Goal: Task Accomplishment & Management: Use online tool/utility

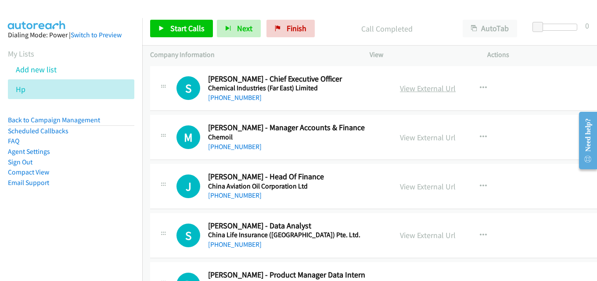
click at [428, 91] on link "View External Url" at bounding box center [428, 88] width 56 height 10
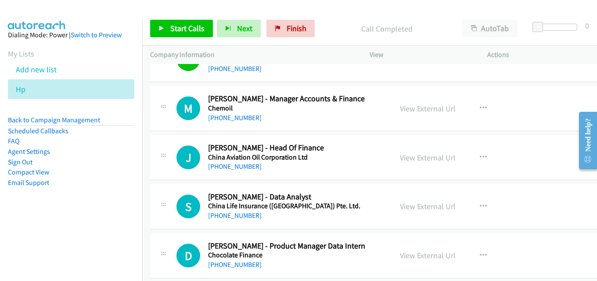
scroll to position [44, 0]
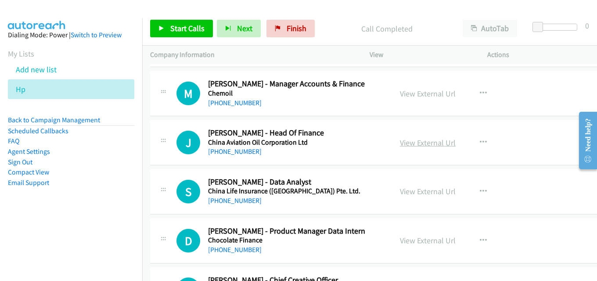
click at [405, 141] on link "View External Url" at bounding box center [428, 143] width 56 height 10
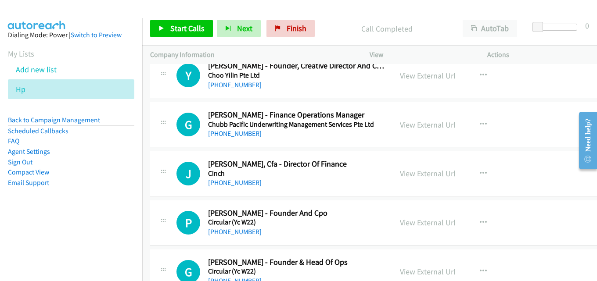
scroll to position [351, 0]
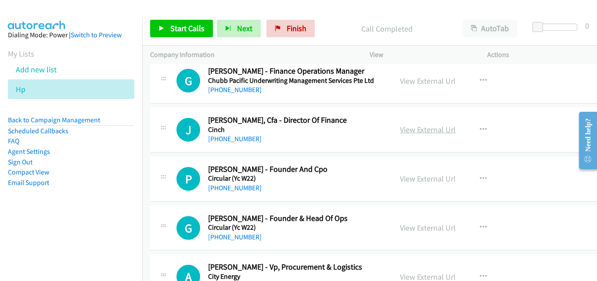
click at [419, 128] on link "View External Url" at bounding box center [428, 130] width 56 height 10
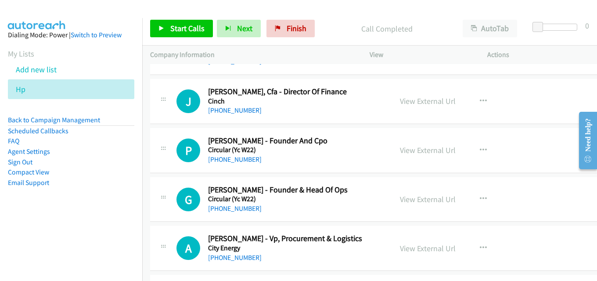
scroll to position [395, 0]
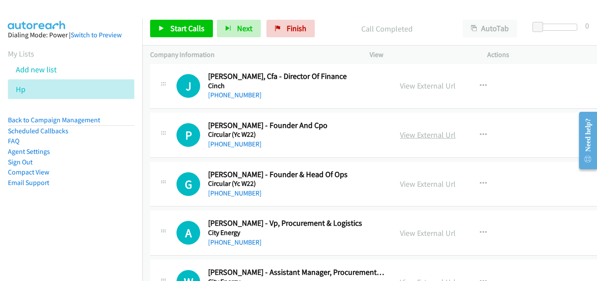
click at [420, 133] on link "View External Url" at bounding box center [428, 135] width 56 height 10
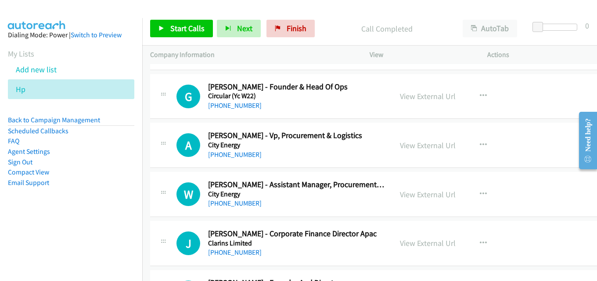
scroll to position [439, 0]
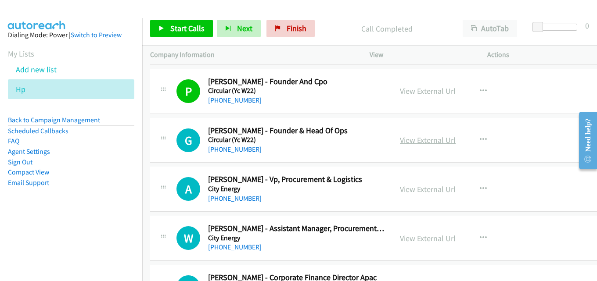
click at [436, 142] on link "View External Url" at bounding box center [428, 140] width 56 height 10
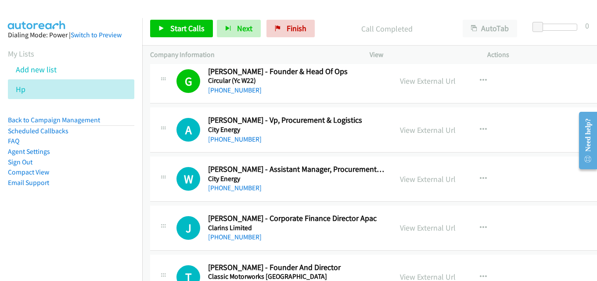
scroll to position [483, 0]
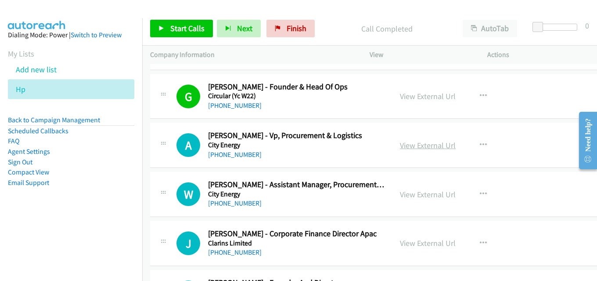
click at [416, 142] on link "View External Url" at bounding box center [428, 145] width 56 height 10
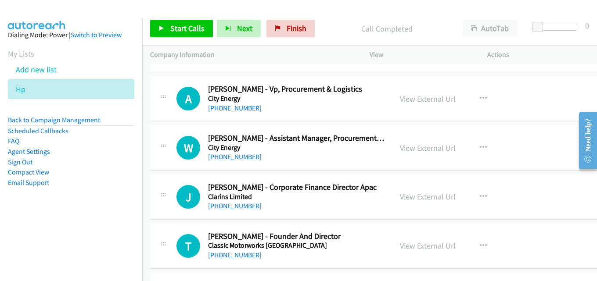
scroll to position [570, 0]
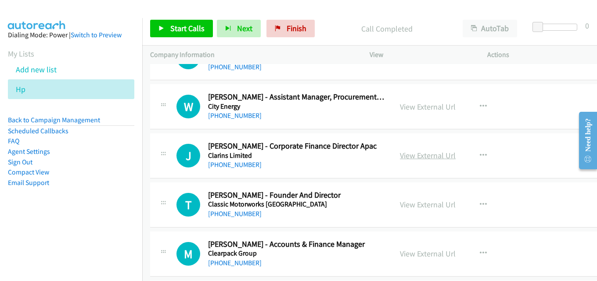
click at [403, 158] on link "View External Url" at bounding box center [428, 156] width 56 height 10
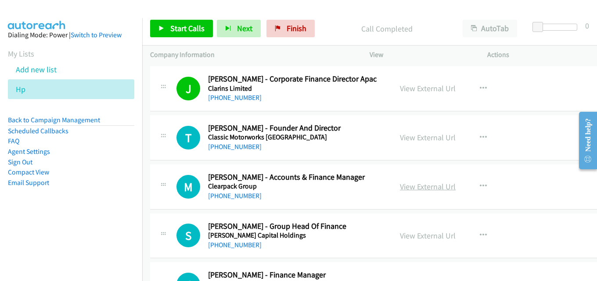
scroll to position [658, 0]
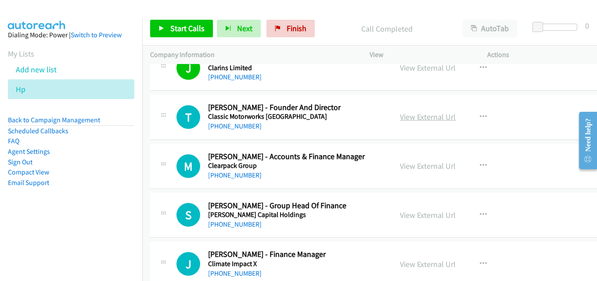
click at [443, 120] on link "View External Url" at bounding box center [428, 117] width 56 height 10
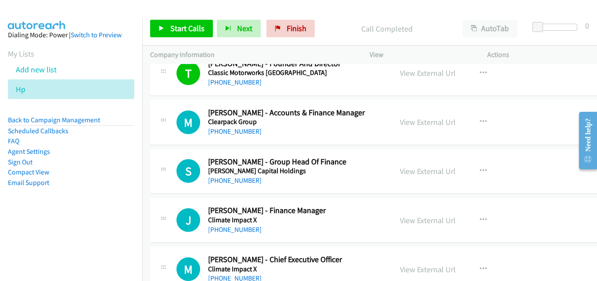
scroll to position [746, 0]
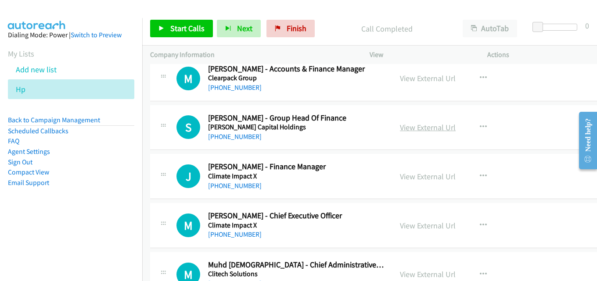
click at [420, 128] on link "View External Url" at bounding box center [428, 127] width 56 height 10
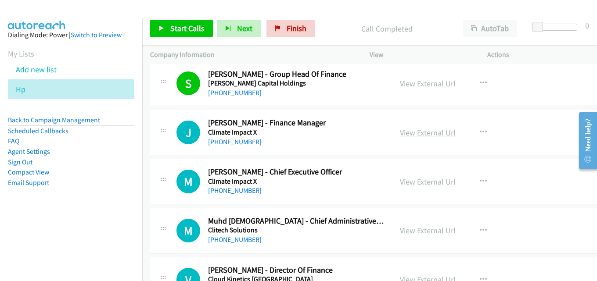
click at [429, 133] on link "View External Url" at bounding box center [428, 133] width 56 height 10
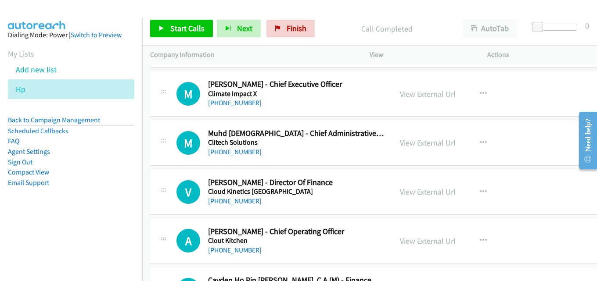
scroll to position [922, 0]
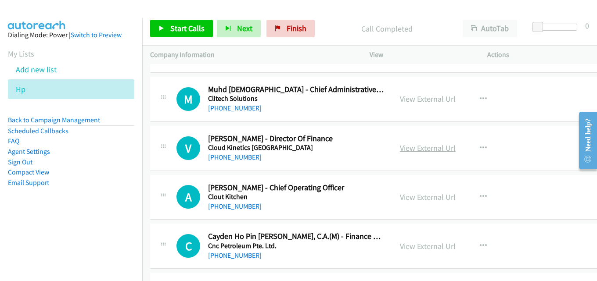
click at [408, 144] on link "View External Url" at bounding box center [428, 148] width 56 height 10
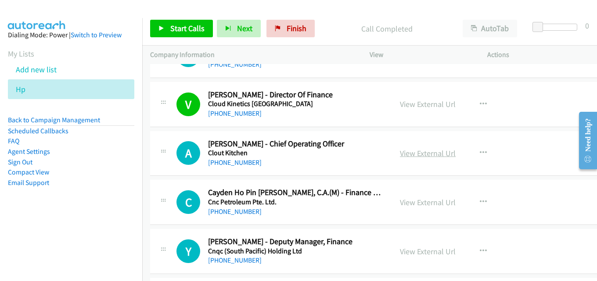
click at [407, 149] on link "View External Url" at bounding box center [428, 153] width 56 height 10
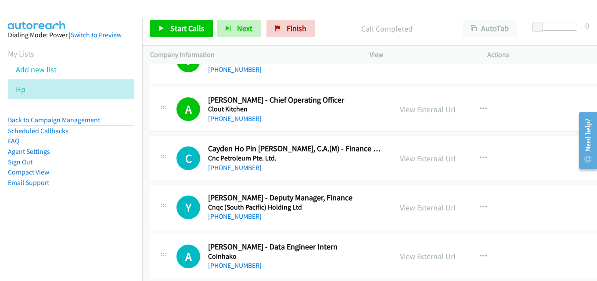
scroll to position [1053, 0]
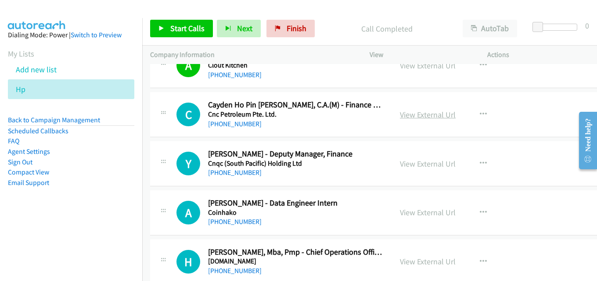
click at [416, 115] on link "View External Url" at bounding box center [428, 115] width 56 height 10
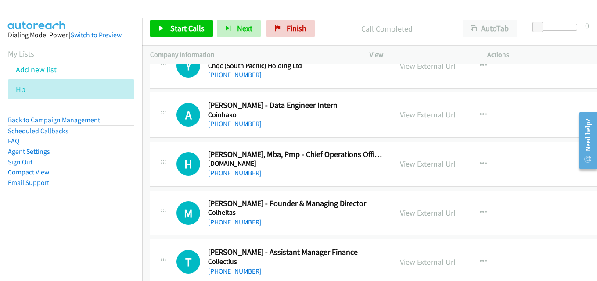
scroll to position [1141, 0]
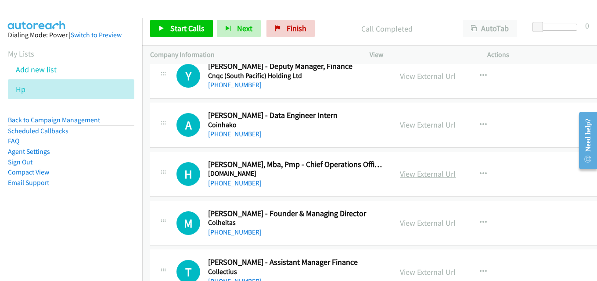
click at [407, 173] on link "View External Url" at bounding box center [428, 174] width 56 height 10
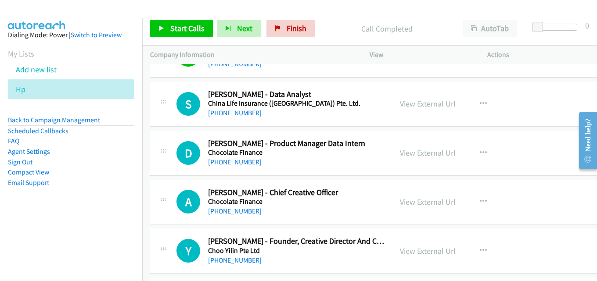
scroll to position [0, 0]
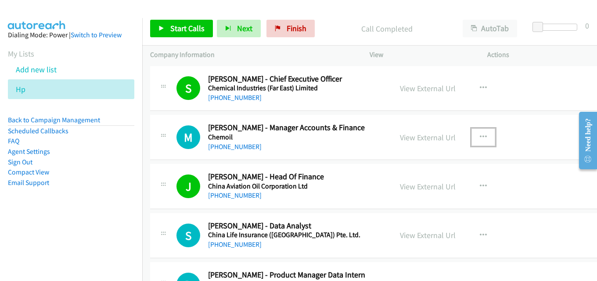
click at [480, 136] on icon "button" at bounding box center [483, 137] width 7 height 7
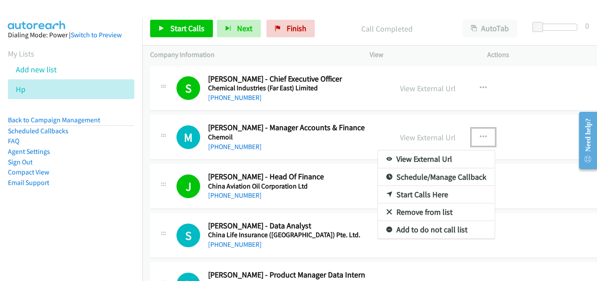
drag, startPoint x: 424, startPoint y: 193, endPoint x: 416, endPoint y: 193, distance: 7.9
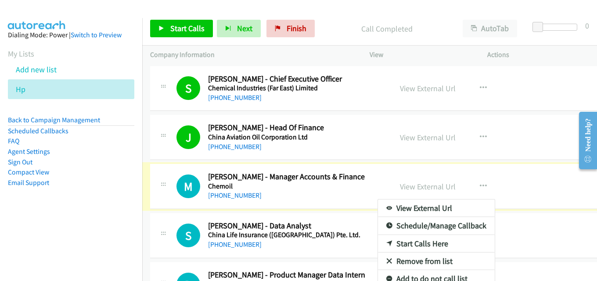
click at [476, 144] on div at bounding box center [298, 140] width 597 height 281
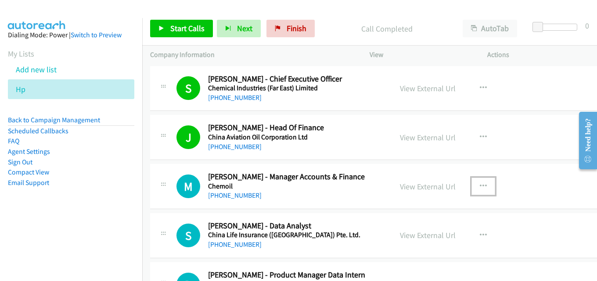
click at [471, 184] on button "button" at bounding box center [483, 187] width 24 height 18
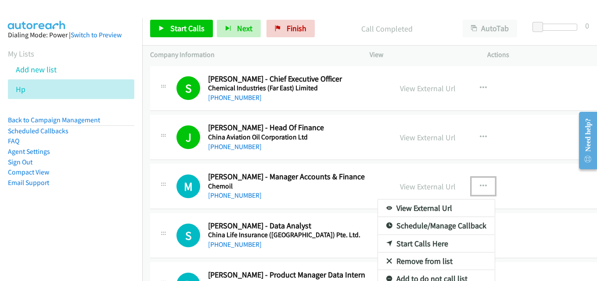
click at [411, 244] on link "Start Calls Here" at bounding box center [436, 244] width 117 height 18
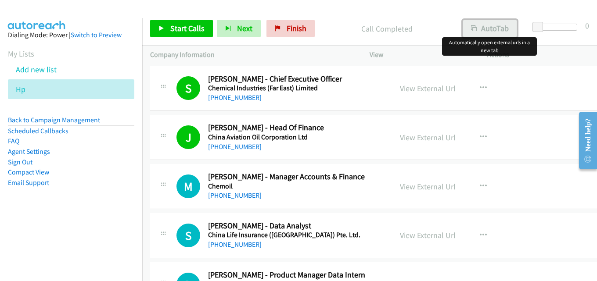
click at [491, 26] on button "AutoTab" at bounding box center [490, 29] width 54 height 18
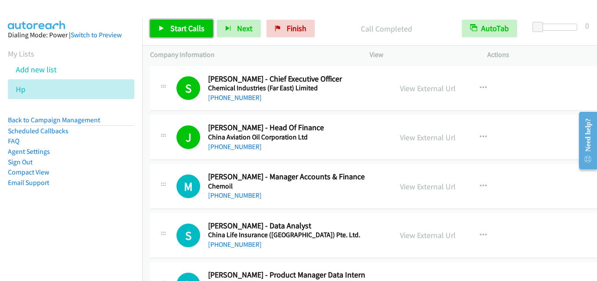
click at [185, 28] on span "Start Calls" at bounding box center [187, 28] width 34 height 10
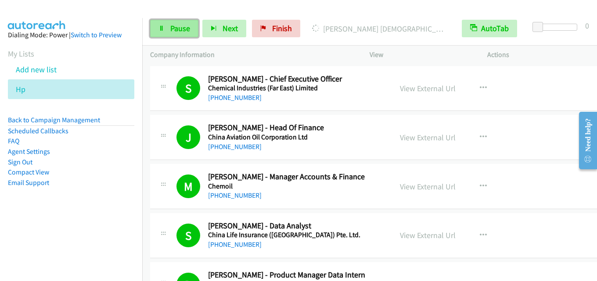
click at [178, 29] on span "Pause" at bounding box center [180, 28] width 20 height 10
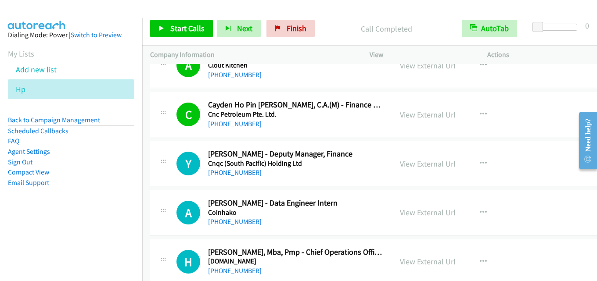
scroll to position [1097, 0]
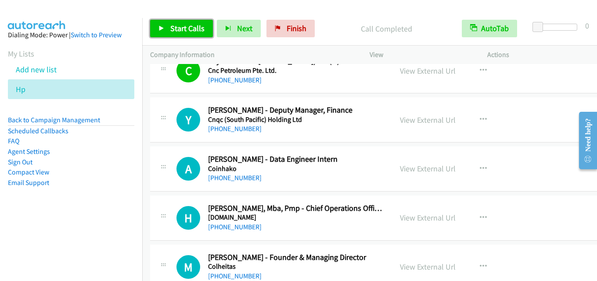
click at [190, 28] on span "Start Calls" at bounding box center [187, 28] width 34 height 10
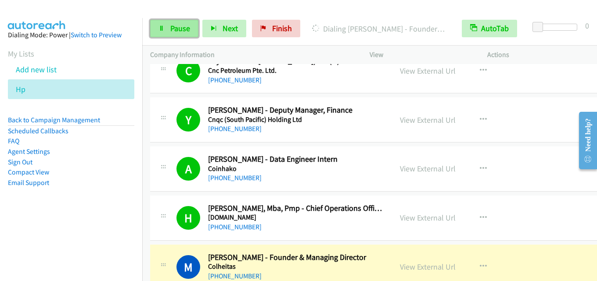
click at [181, 28] on span "Pause" at bounding box center [180, 28] width 20 height 10
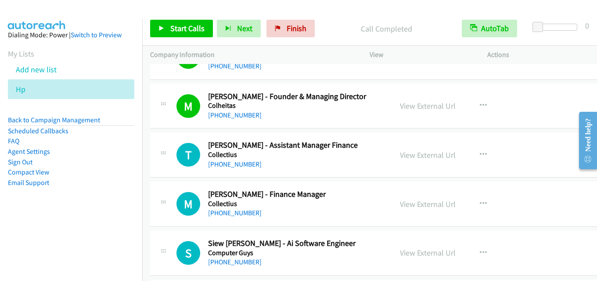
scroll to position [1273, 0]
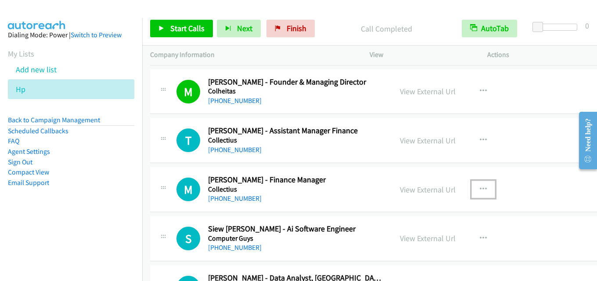
click at [480, 187] on icon "button" at bounding box center [483, 189] width 7 height 7
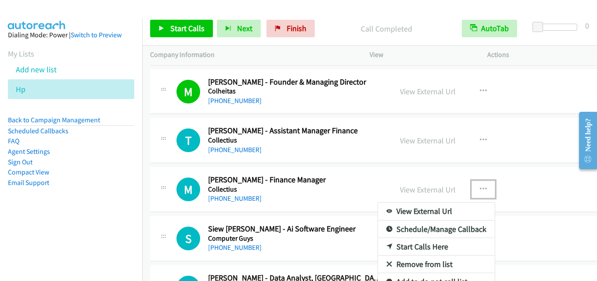
click at [406, 244] on link "Start Calls Here" at bounding box center [436, 247] width 117 height 18
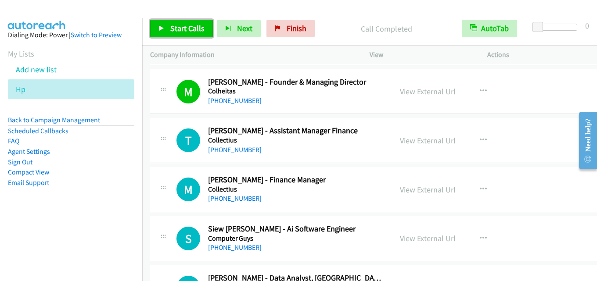
click at [176, 29] on span "Start Calls" at bounding box center [187, 28] width 34 height 10
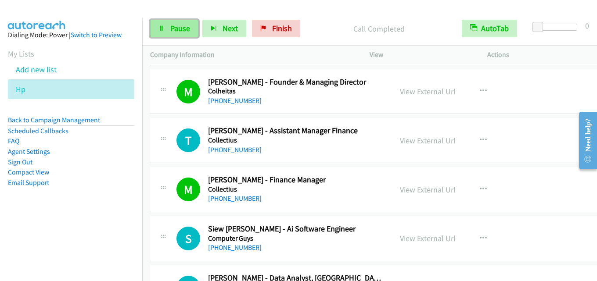
click at [187, 36] on link "Pause" at bounding box center [174, 29] width 48 height 18
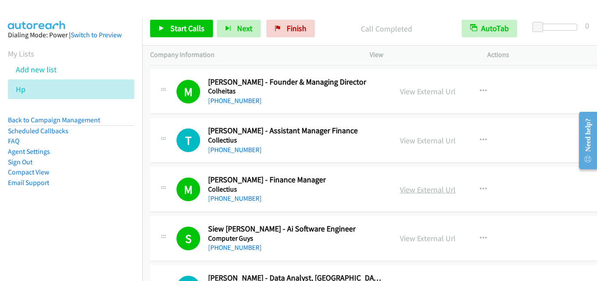
click at [428, 187] on link "View External Url" at bounding box center [428, 190] width 56 height 10
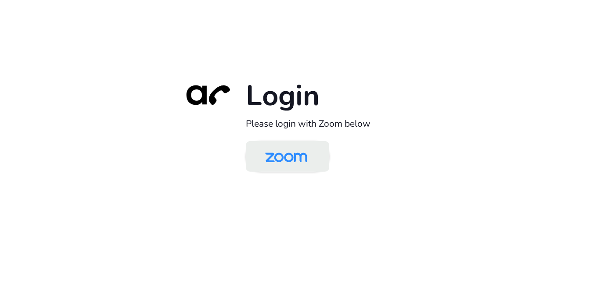
click at [301, 147] on img at bounding box center [286, 157] width 61 height 29
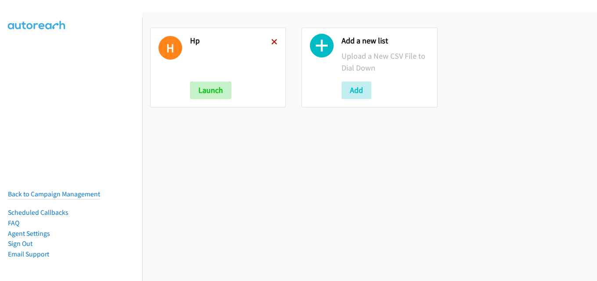
click at [272, 41] on icon at bounding box center [274, 42] width 6 height 6
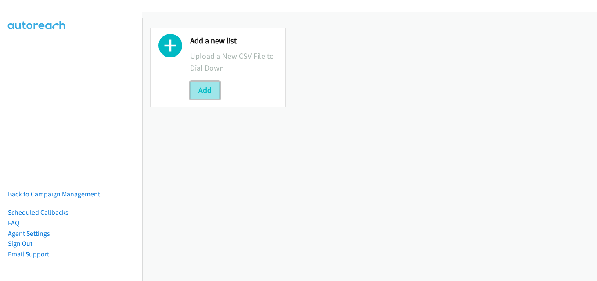
click at [207, 96] on button "Add" at bounding box center [205, 91] width 30 height 18
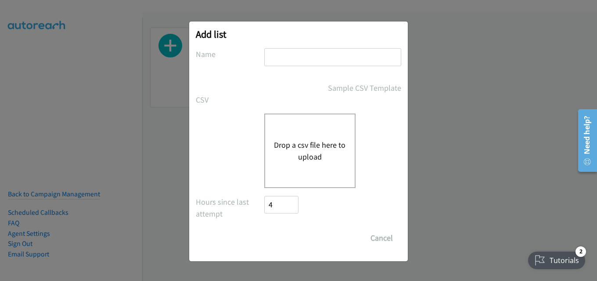
click at [276, 61] on input "text" at bounding box center [332, 57] width 137 height 18
type input "hp"
click at [296, 133] on div "Drop a csv file here to upload" at bounding box center [309, 151] width 91 height 75
click at [290, 146] on button "Drop a csv file here to upload" at bounding box center [310, 151] width 72 height 24
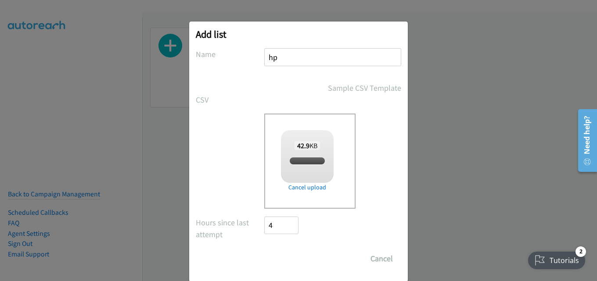
checkbox input "true"
click at [286, 253] on input "Save List" at bounding box center [287, 259] width 46 height 18
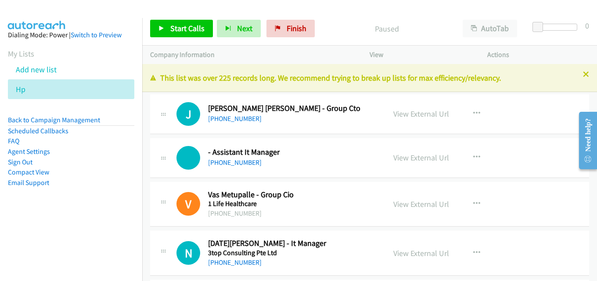
click at [583, 72] on icon at bounding box center [586, 75] width 6 height 6
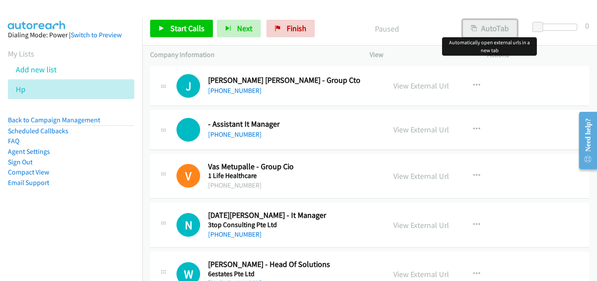
click at [483, 28] on button "AutoTab" at bounding box center [490, 29] width 54 height 18
click at [182, 26] on span "Start Calls" at bounding box center [187, 28] width 34 height 10
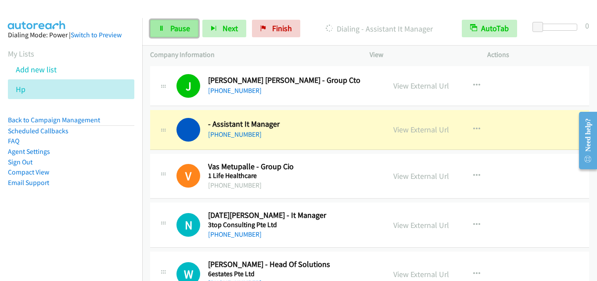
click at [180, 28] on span "Pause" at bounding box center [180, 28] width 20 height 10
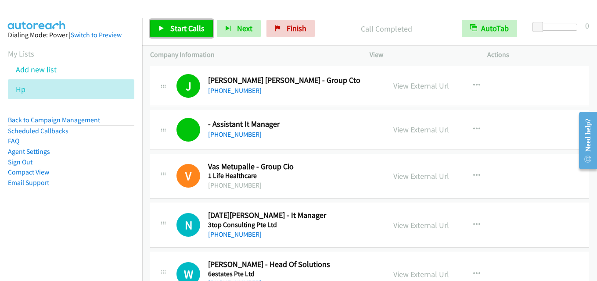
click at [188, 26] on span "Start Calls" at bounding box center [187, 28] width 34 height 10
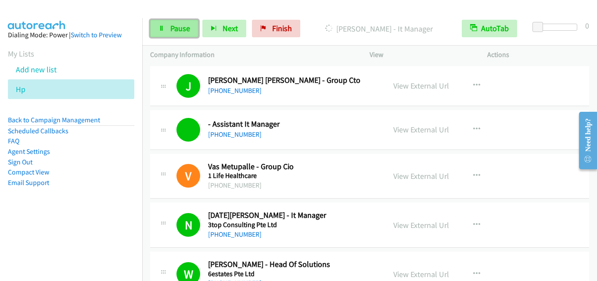
click at [174, 30] on span "Pause" at bounding box center [180, 28] width 20 height 10
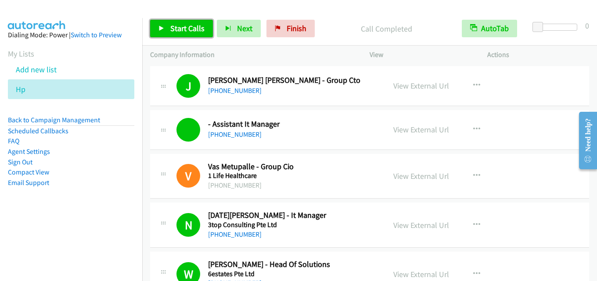
click at [187, 25] on span "Start Calls" at bounding box center [187, 28] width 34 height 10
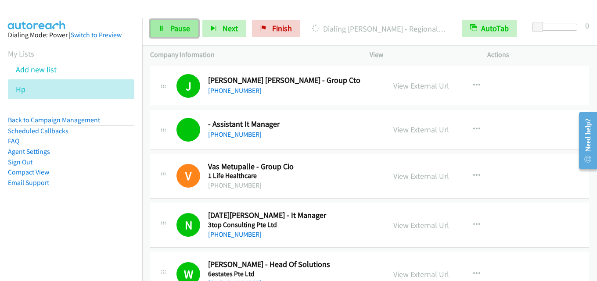
click at [182, 29] on span "Pause" at bounding box center [180, 28] width 20 height 10
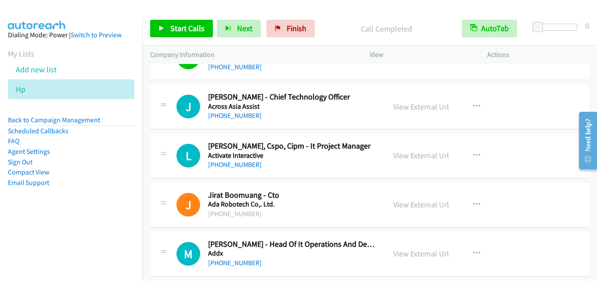
scroll to position [614, 0]
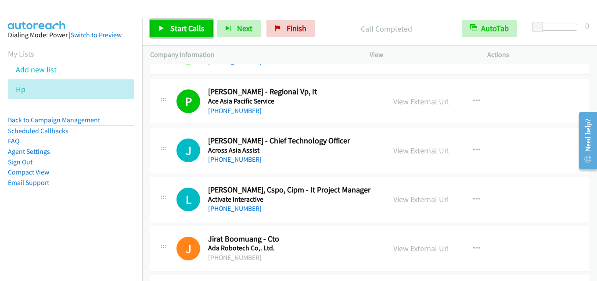
click at [189, 24] on span "Start Calls" at bounding box center [187, 28] width 34 height 10
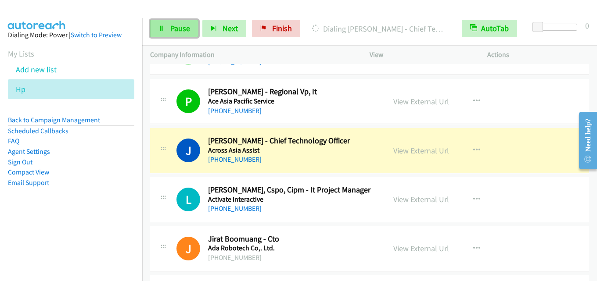
click at [176, 27] on span "Pause" at bounding box center [180, 28] width 20 height 10
